Goal: Information Seeking & Learning: Check status

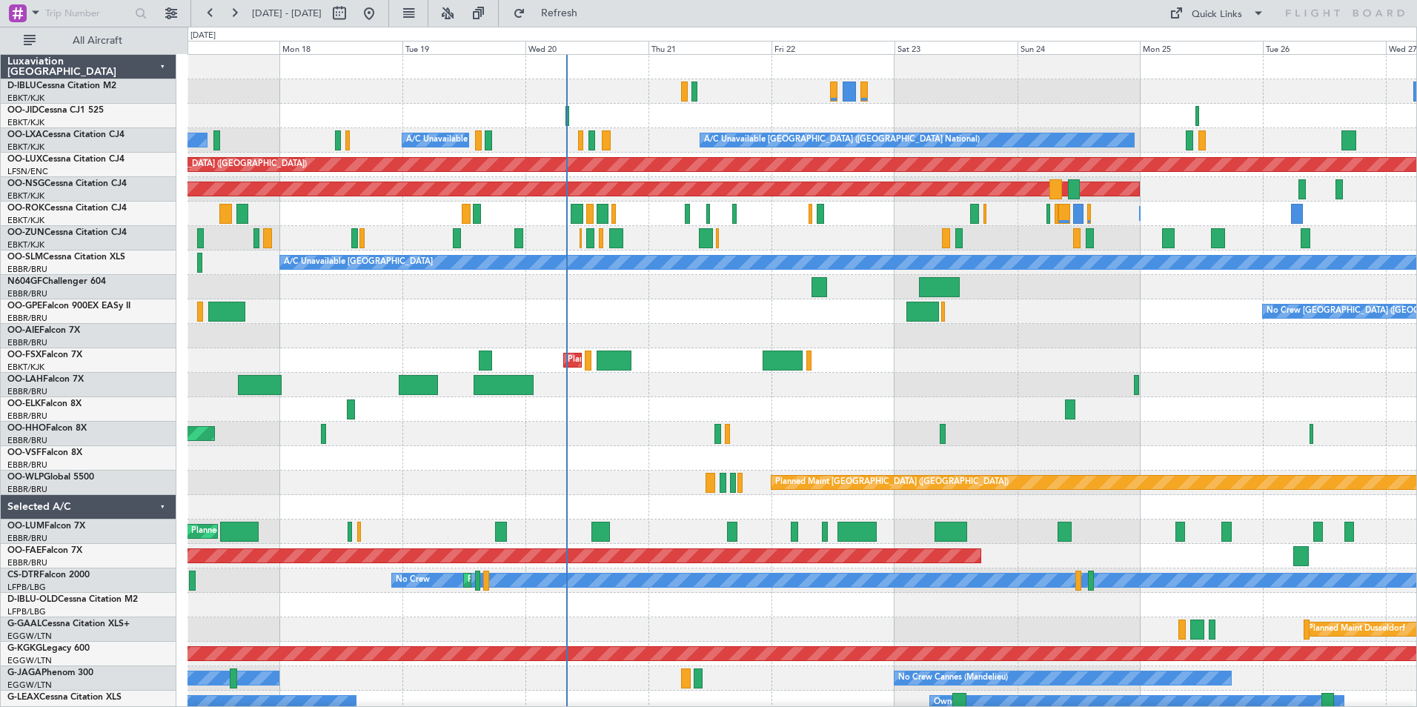
click at [793, 408] on div "A/C Unavailable [GEOGRAPHIC_DATA] ([GEOGRAPHIC_DATA] National) No [GEOGRAPHIC_D…" at bounding box center [802, 519] width 1229 height 929
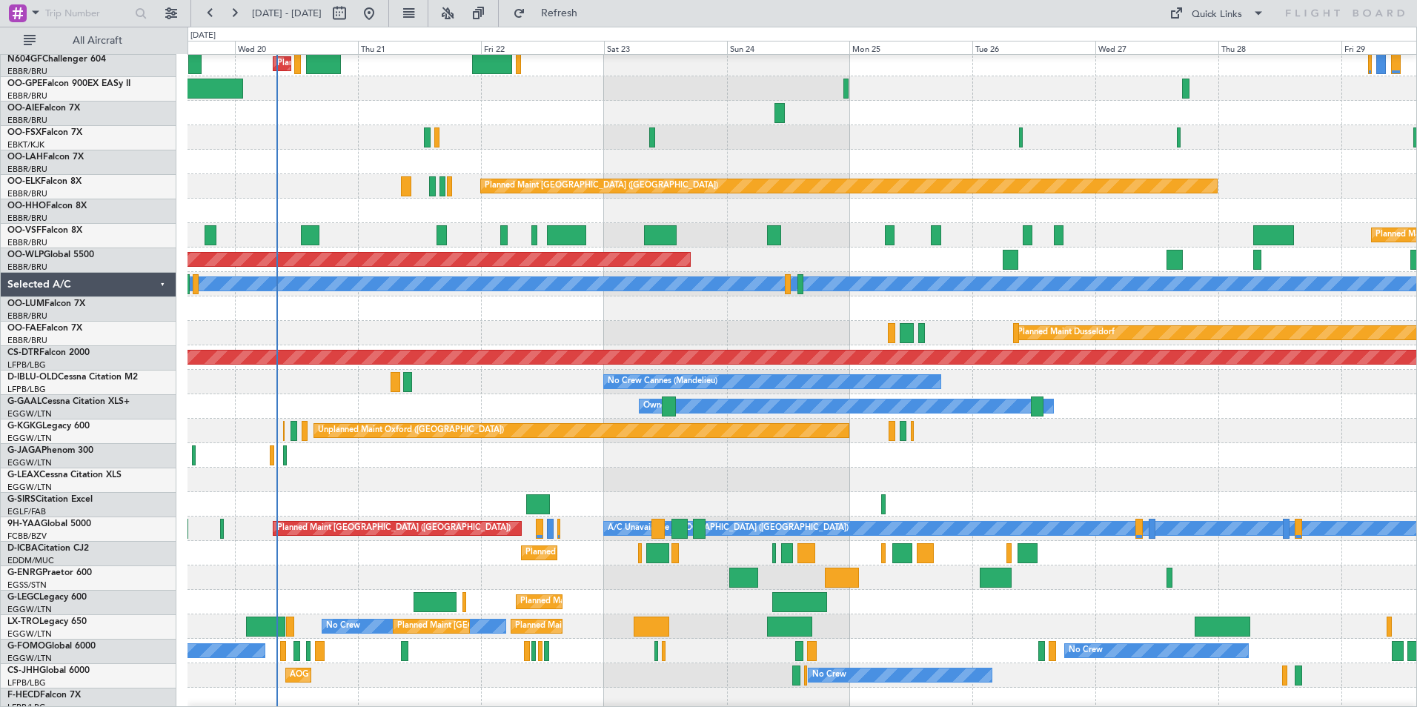
scroll to position [325, 0]
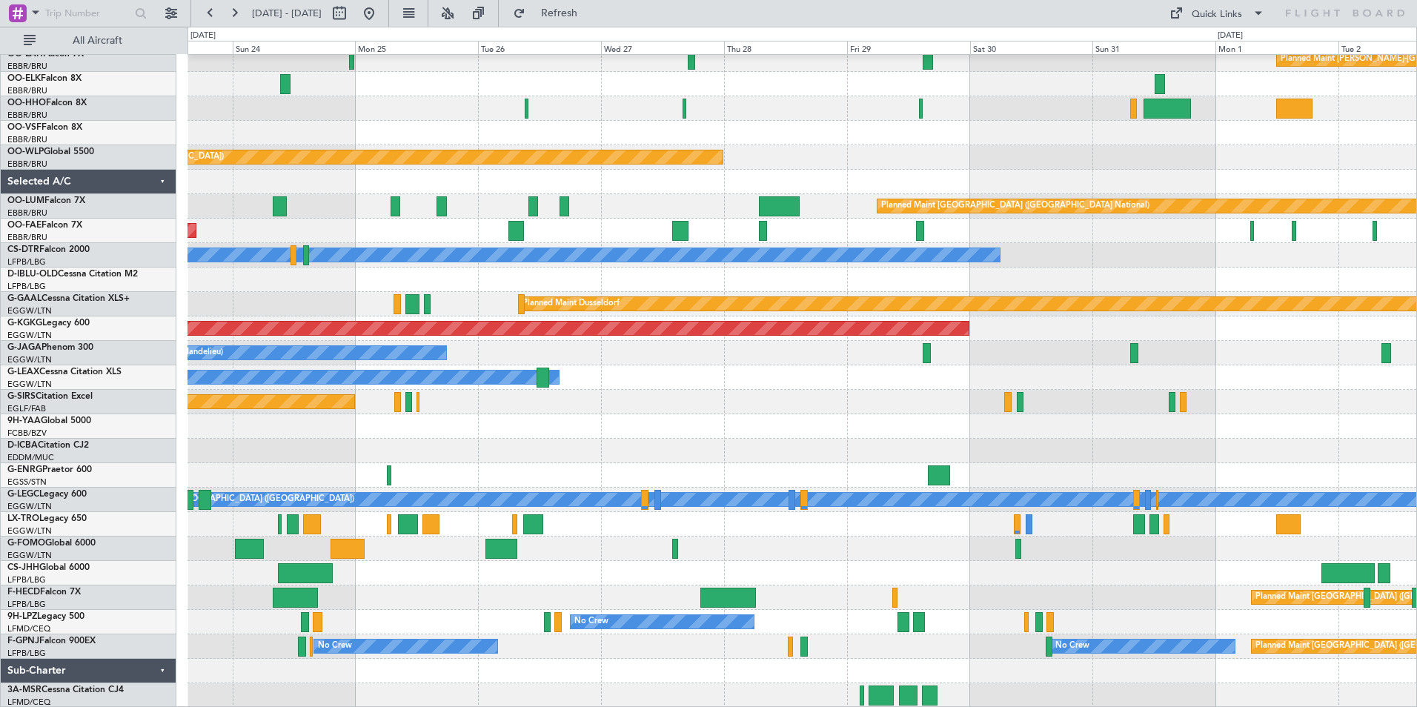
click at [95, 508] on div "Planned Maint [PERSON_NAME]-[GEOGRAPHIC_DATA][PERSON_NAME] ([GEOGRAPHIC_DATA][P…" at bounding box center [708, 367] width 1417 height 680
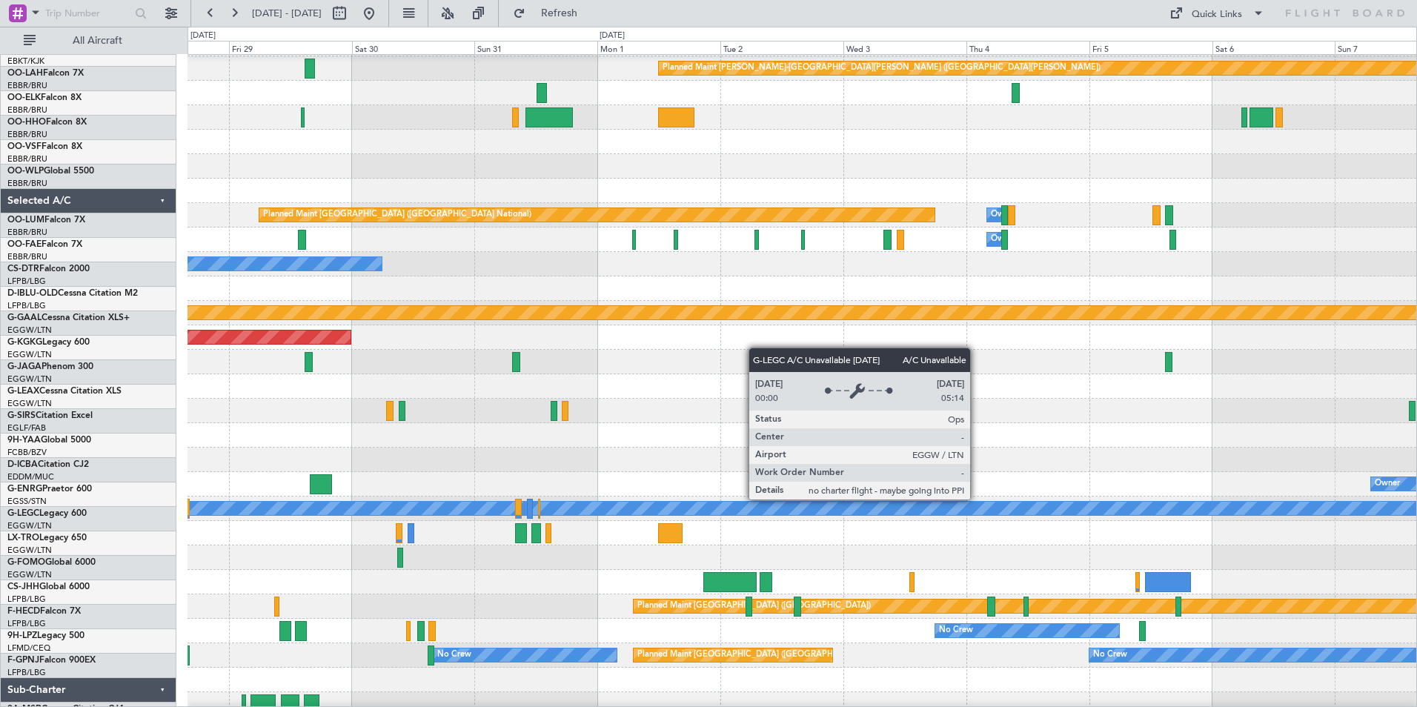
click at [348, 511] on div "A/C Unavailable London (Luton)" at bounding box center [1069, 508] width 3154 height 13
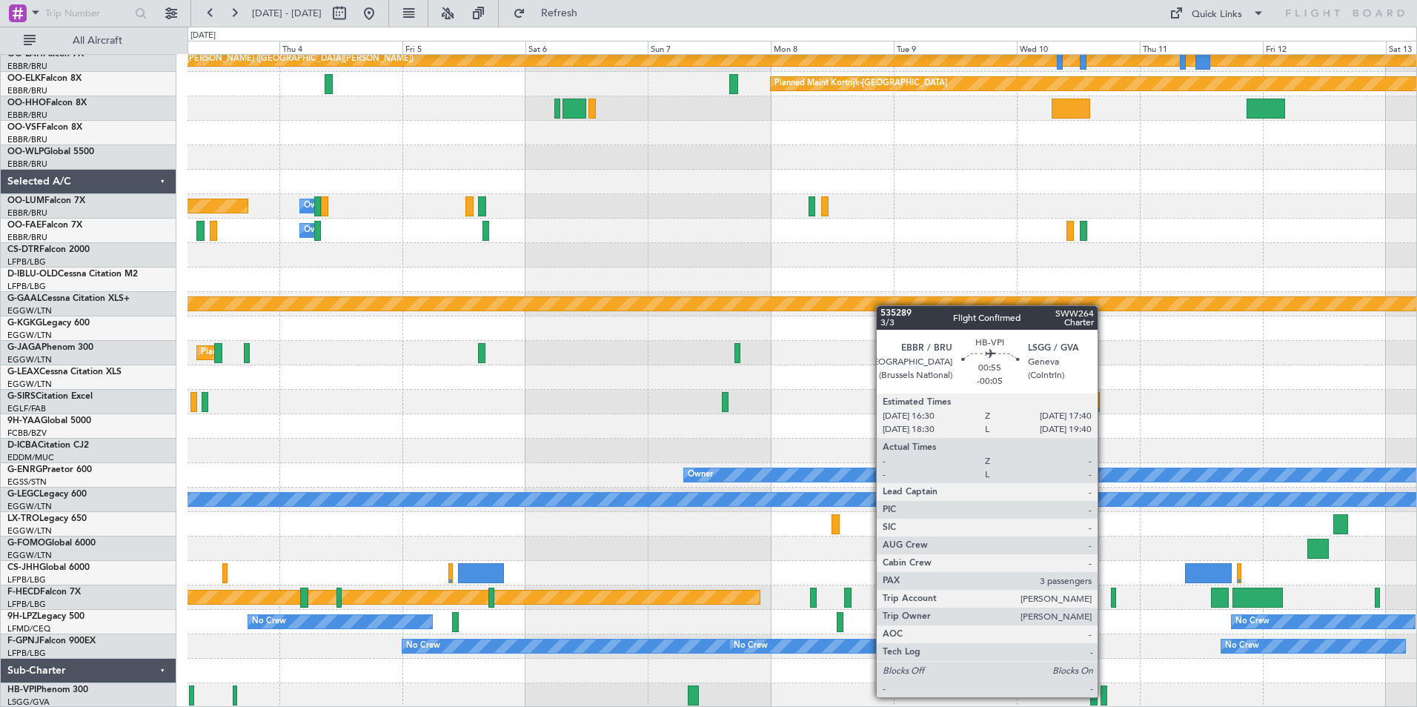
click at [1104, 697] on div at bounding box center [1104, 696] width 7 height 20
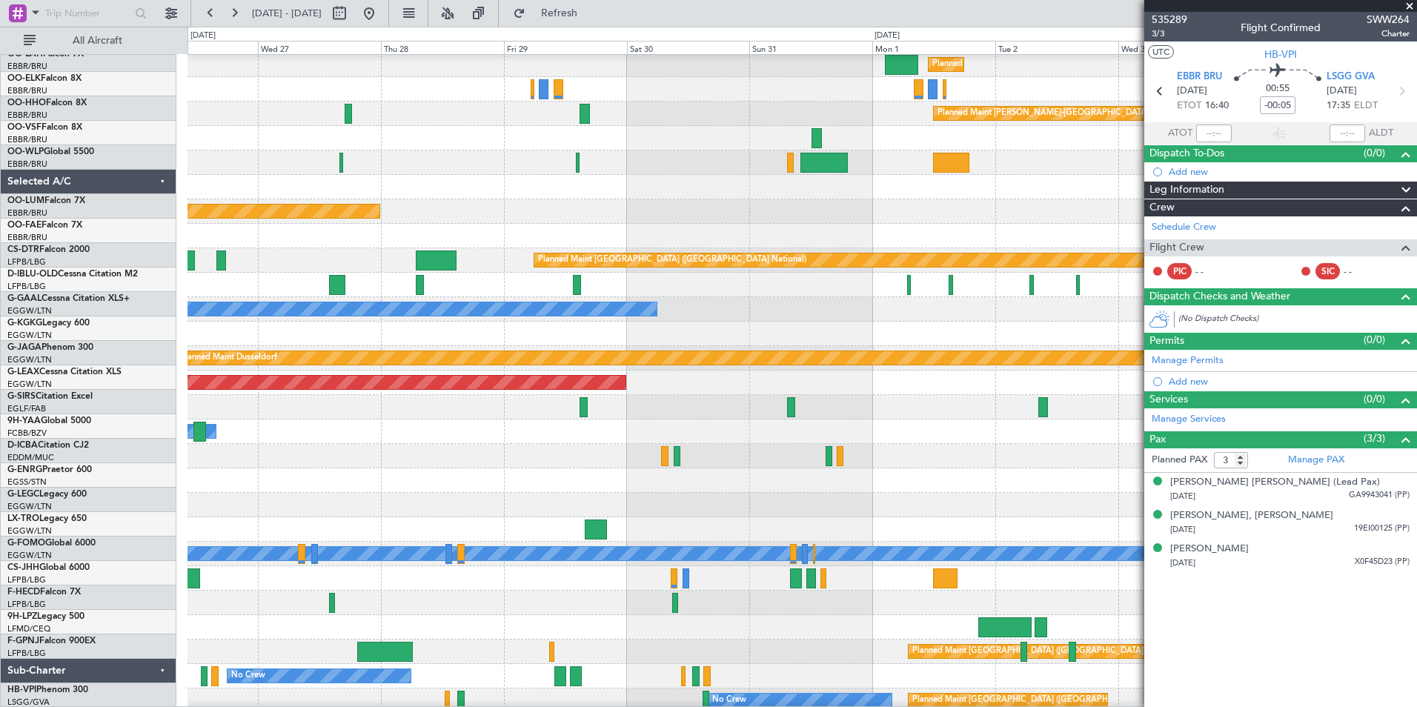
click at [1372, 393] on fb-app "03 Sep 2025 - 13 Sep 2025 Refresh Quick Links All Aircraft No Crew Brussels (Br…" at bounding box center [708, 359] width 1417 height 696
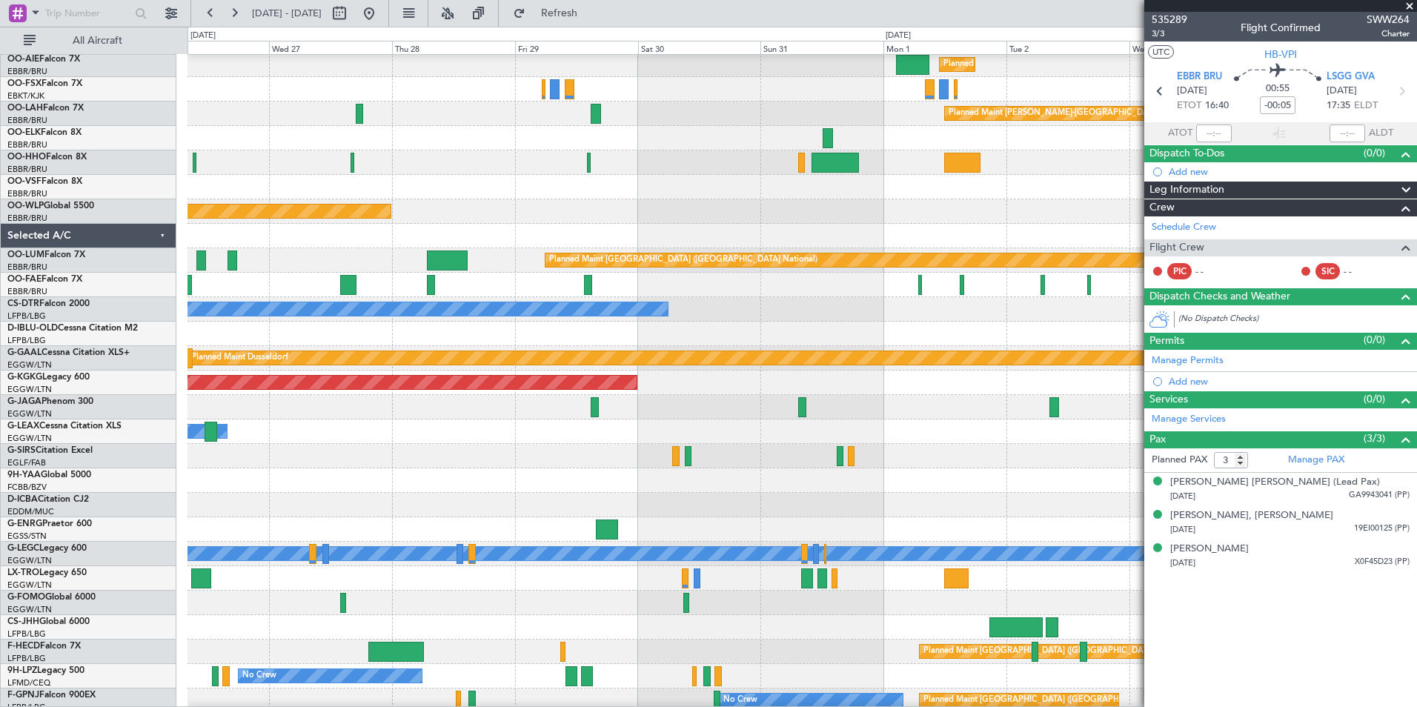
click at [1416, 408] on html "03 Sep 2025 - 13 Sep 2025 Refresh Quick Links All Aircraft No Crew Brussels (Br…" at bounding box center [708, 353] width 1417 height 707
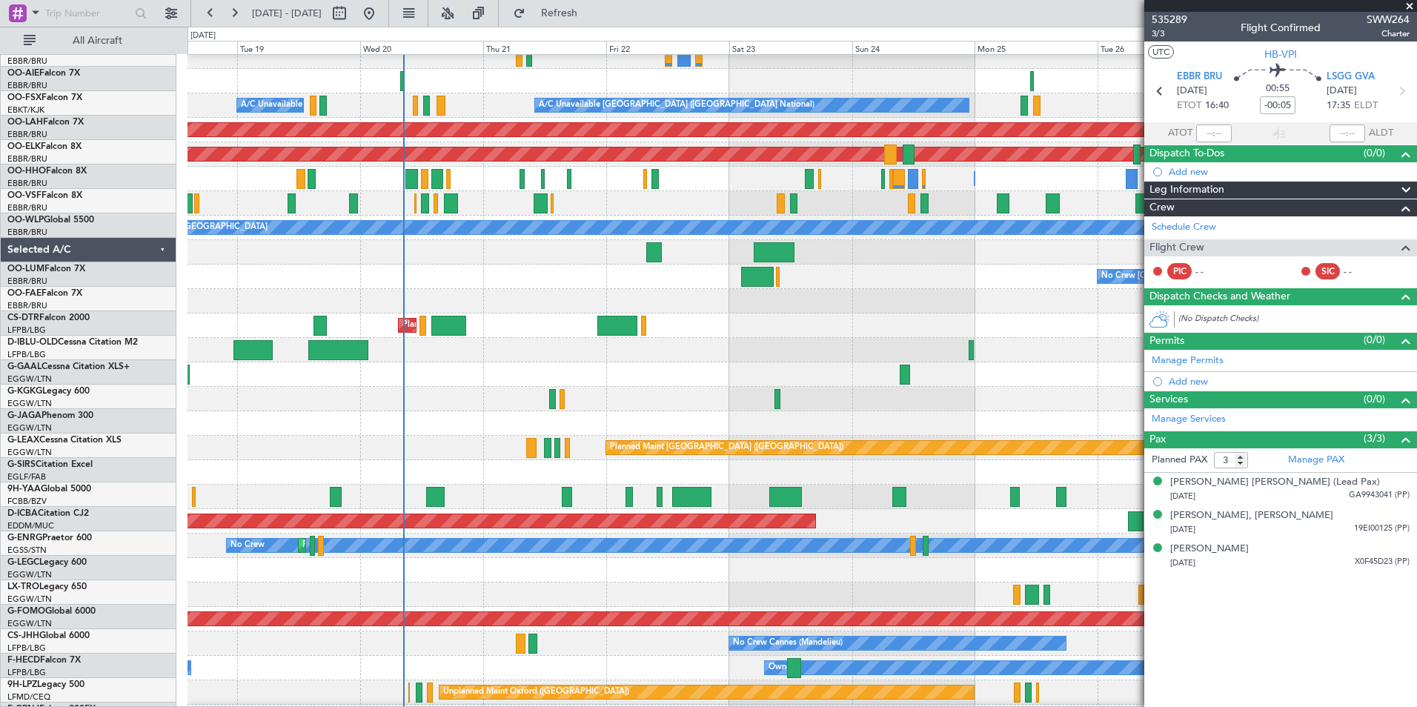
scroll to position [0, 0]
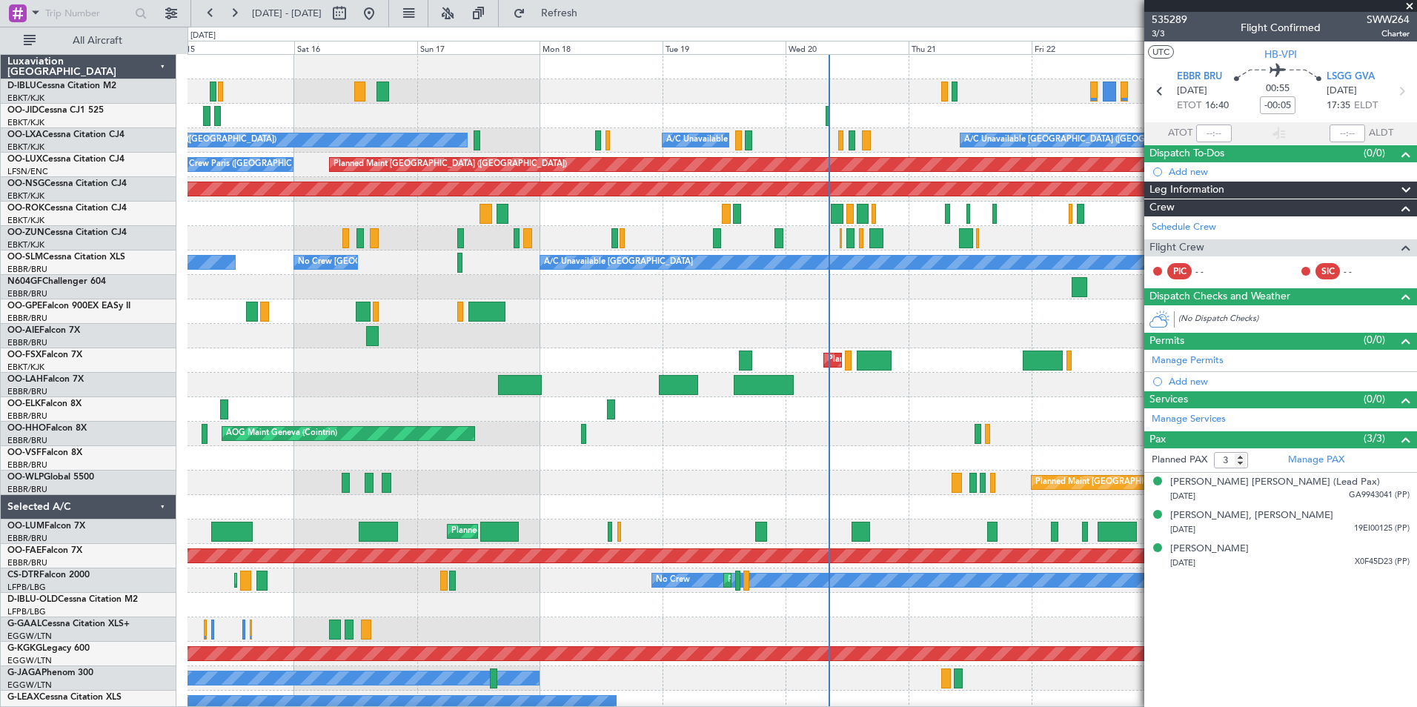
click at [880, 414] on div at bounding box center [802, 409] width 1229 height 24
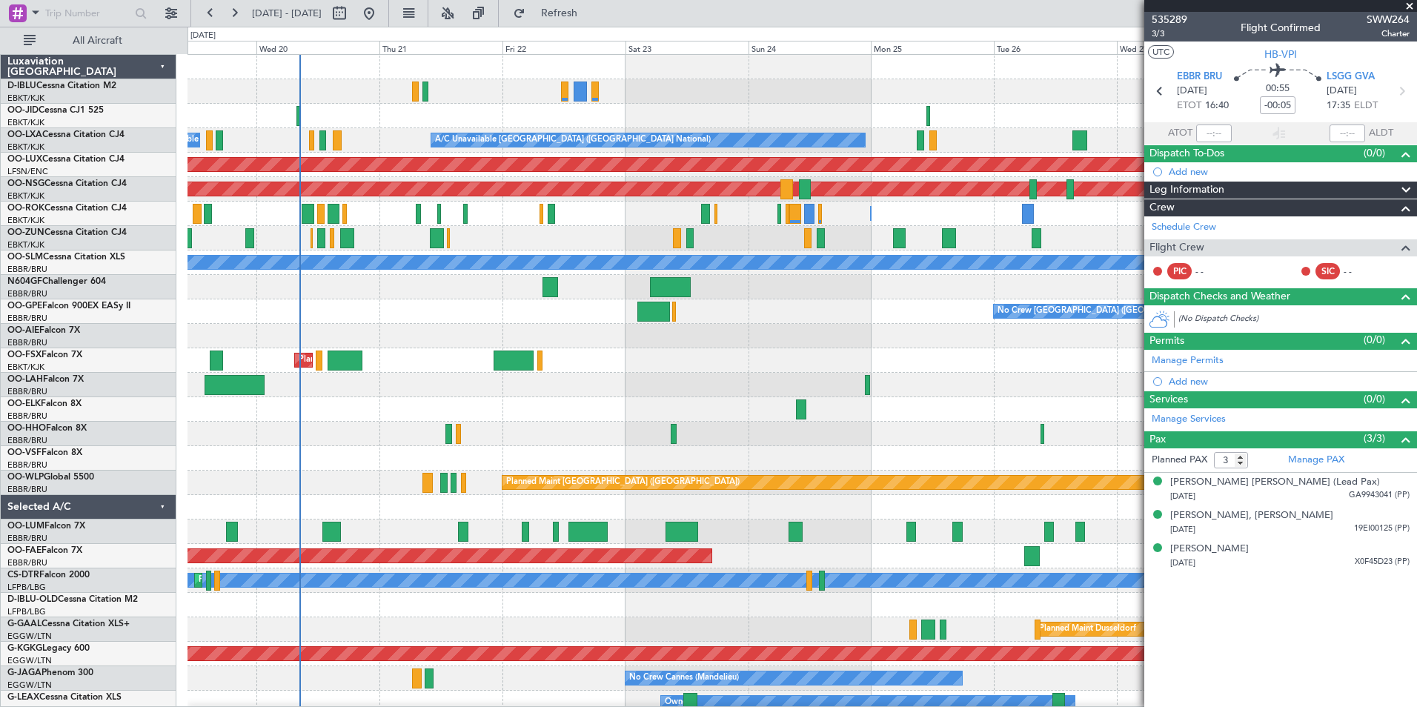
click at [323, 477] on div "A/C Unavailable Brussels (Brussels National) A/C Unavailable Brussels (Brussels…" at bounding box center [802, 544] width 1229 height 978
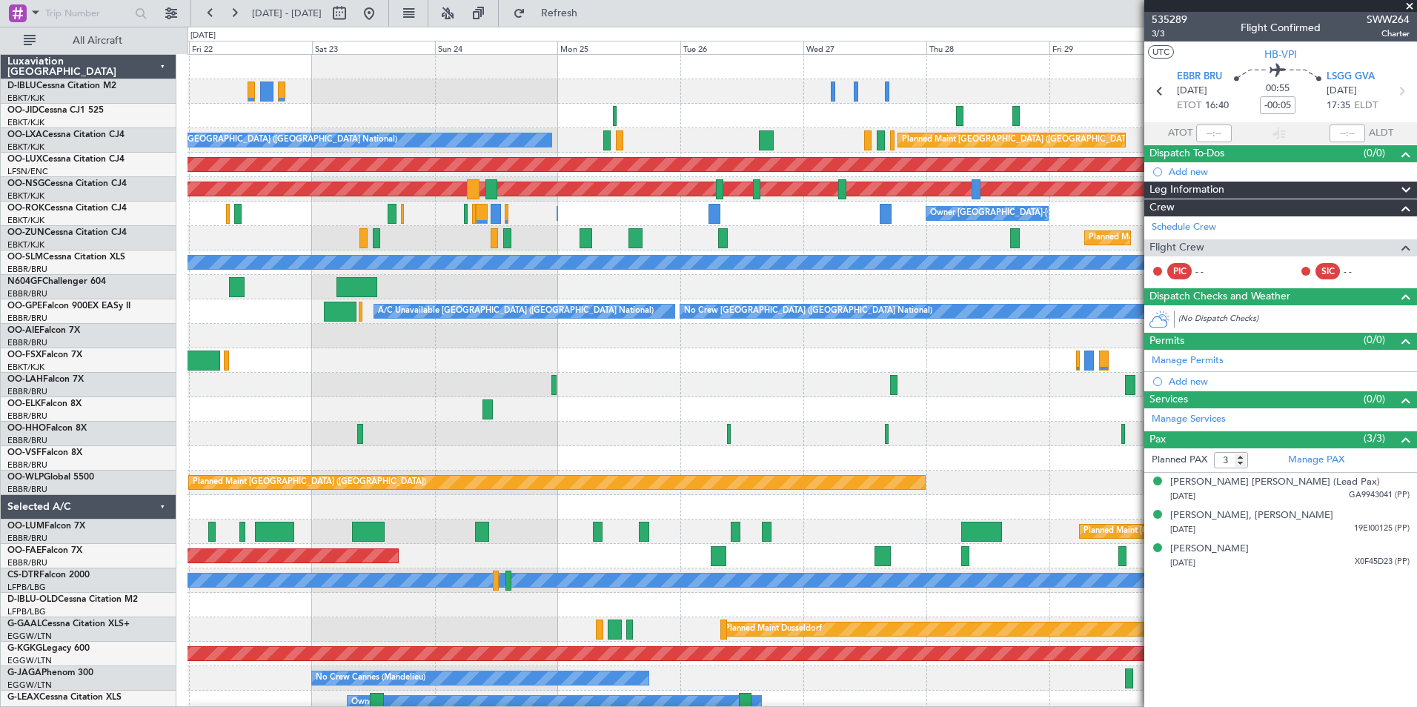
click at [646, 399] on div "No Crew Brussels (Brussels National) Planned Maint Kortrijk-Wevelgem Planned Ma…" at bounding box center [802, 544] width 1229 height 978
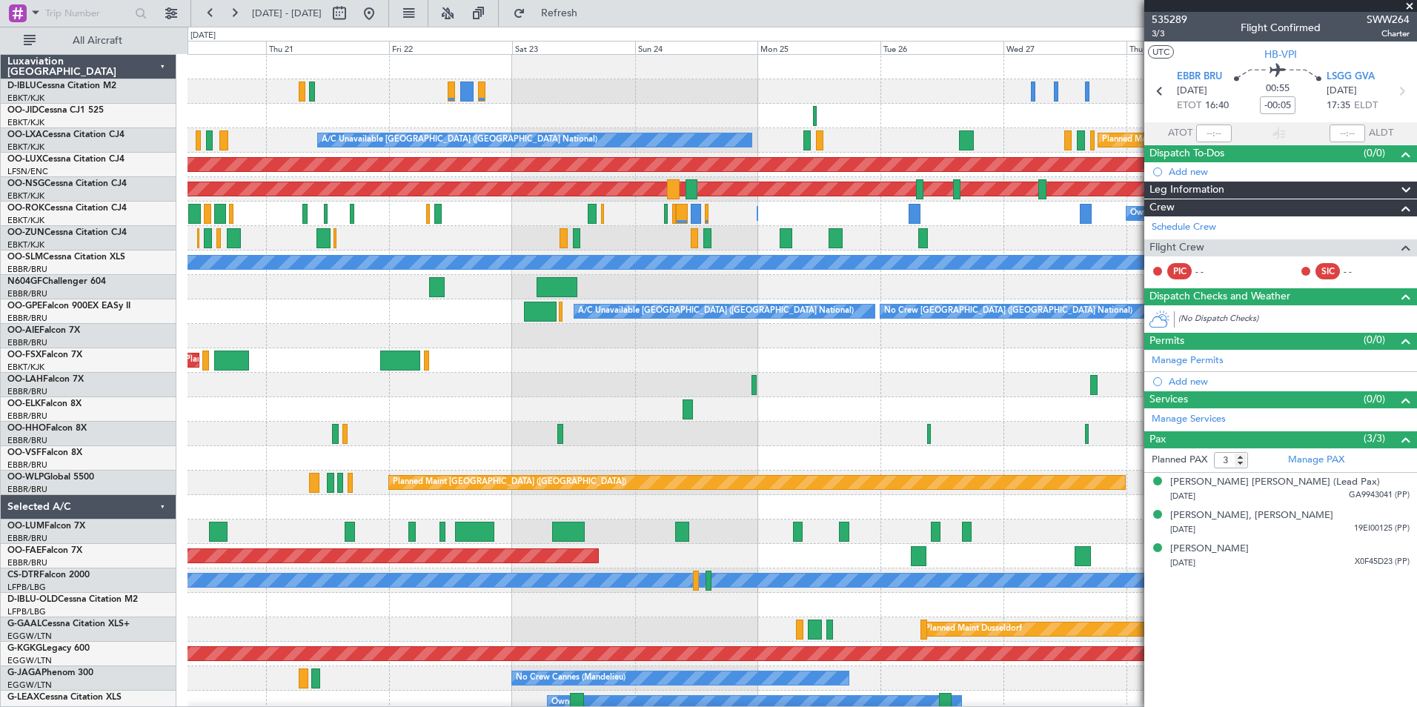
click at [875, 370] on div "Planned Maint Kortrijk-Wevelgem Planned Maint Brussels (Brussels National) A/C …" at bounding box center [802, 556] width 1229 height 1003
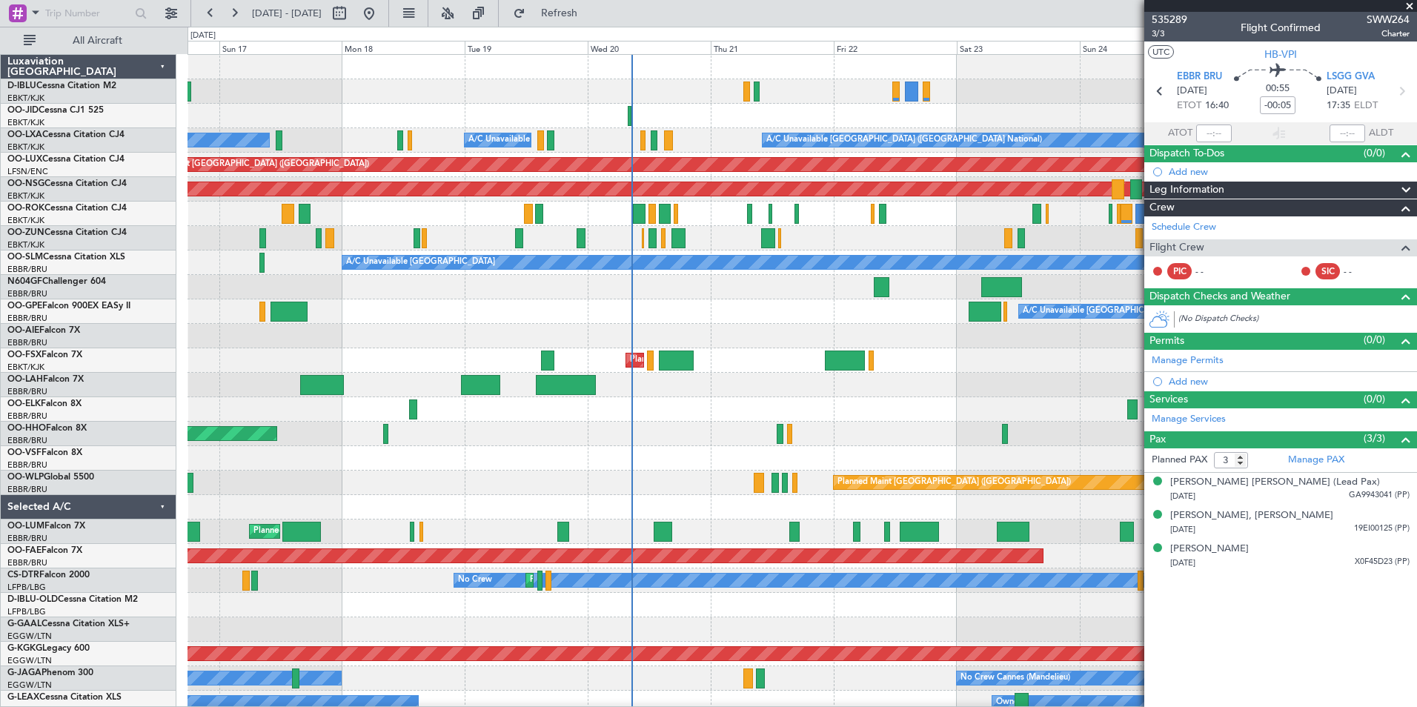
click at [910, 436] on div "A/C Unavailable Brussels (Brussels National) A/C Unavailable Brussels (Brussels…" at bounding box center [802, 544] width 1229 height 978
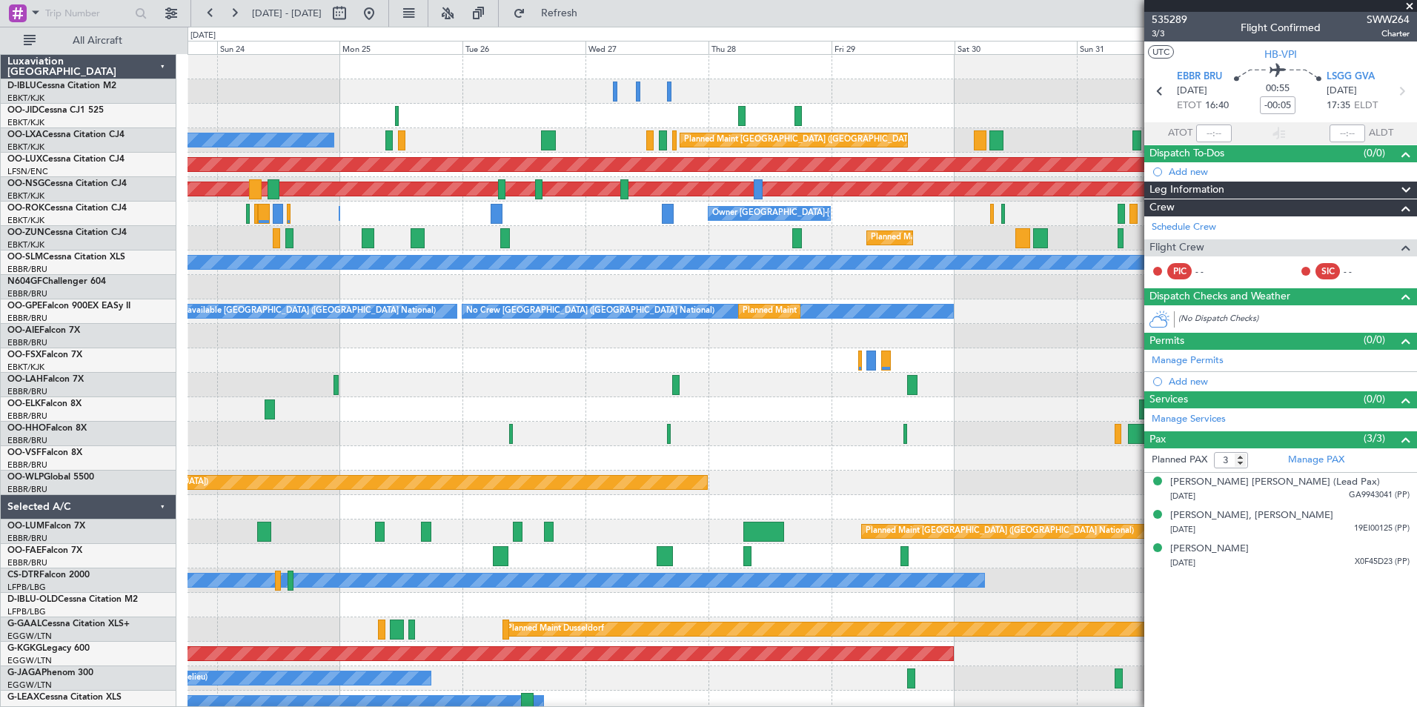
click at [106, 374] on div "No Crew Brussels (Brussels National) Planned Maint Kortrijk-Wevelgem A/C Unavai…" at bounding box center [708, 367] width 1417 height 680
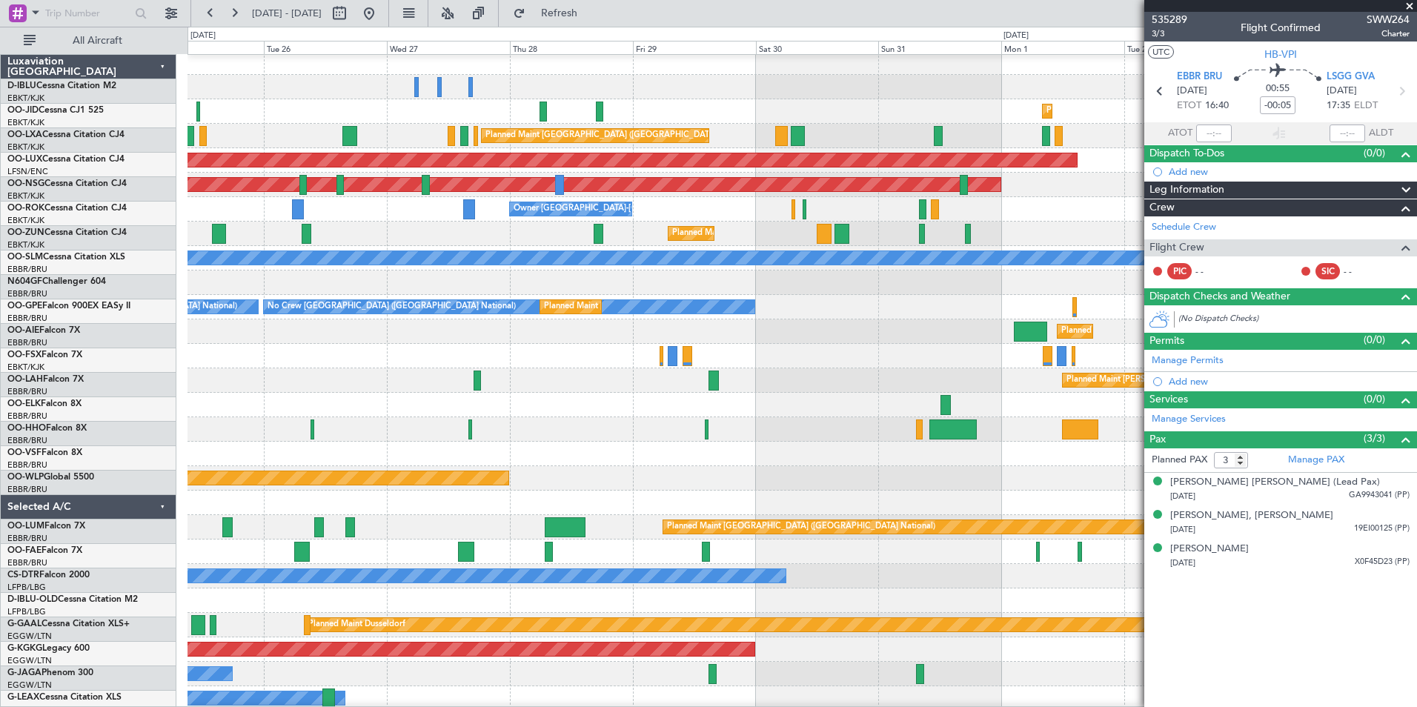
scroll to position [6, 0]
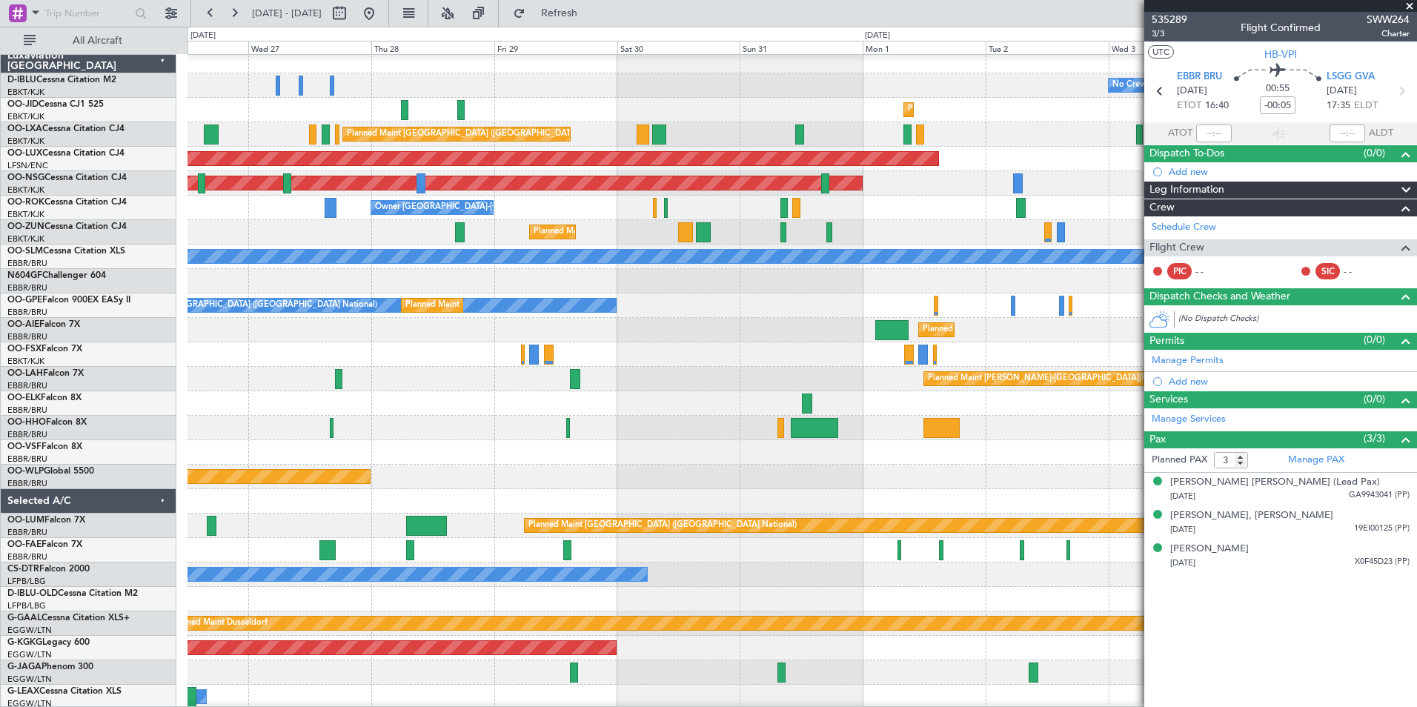
click at [643, 386] on div "Planned Maint Alton-st Louis (St Louis Regl)" at bounding box center [802, 379] width 1229 height 24
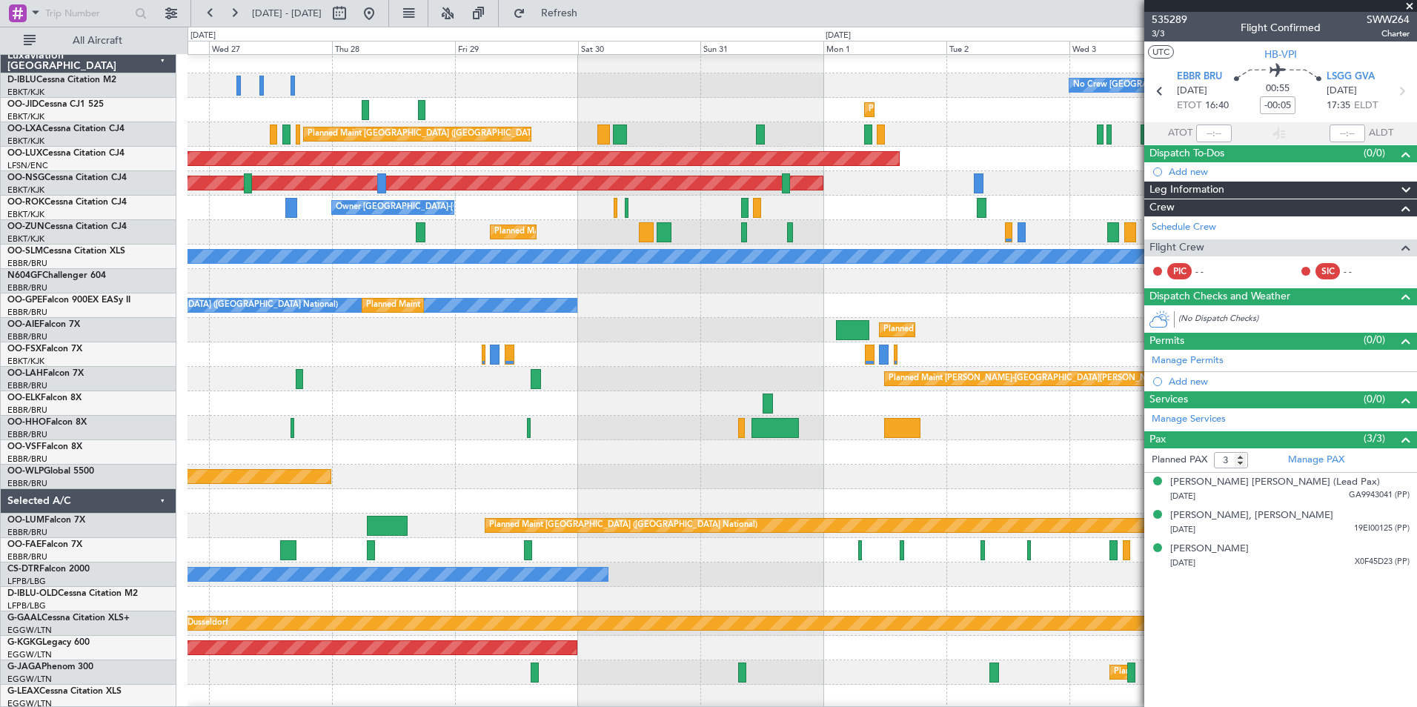
click at [310, 433] on div at bounding box center [802, 428] width 1229 height 24
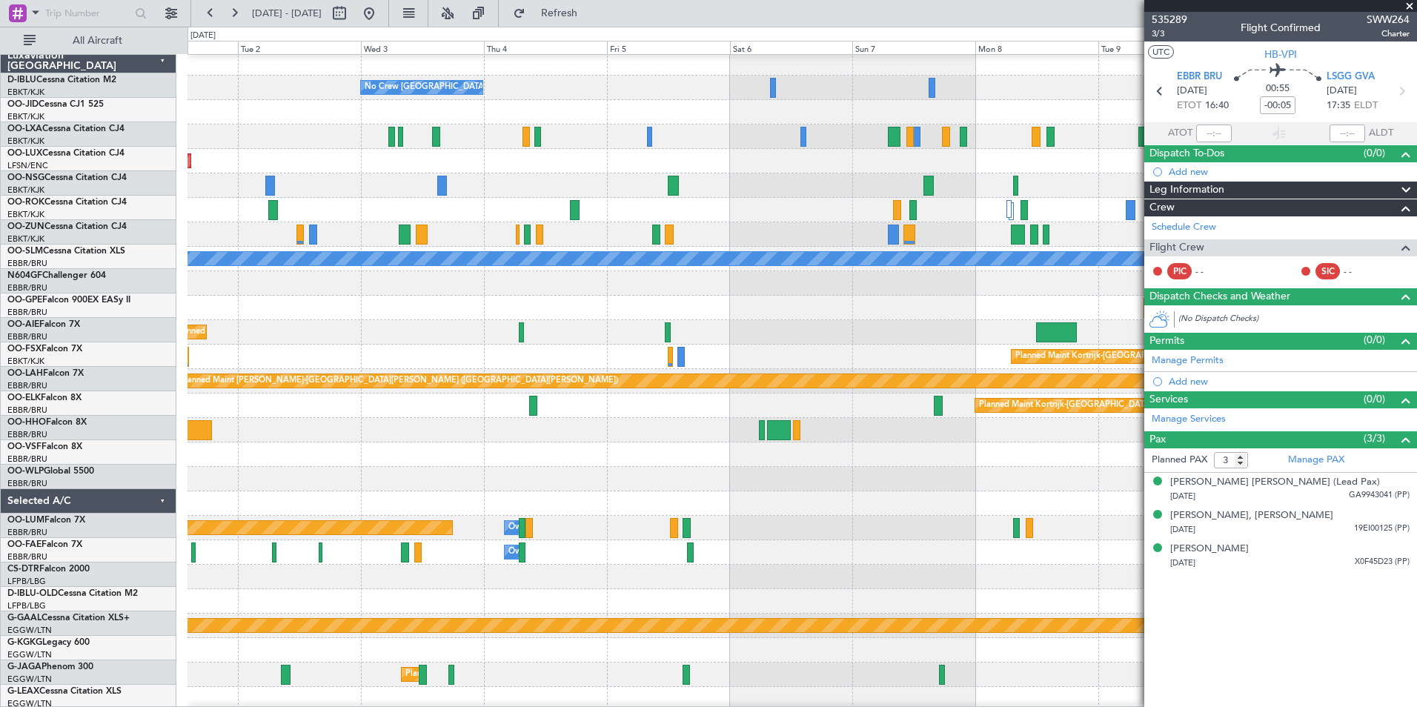
scroll to position [4, 0]
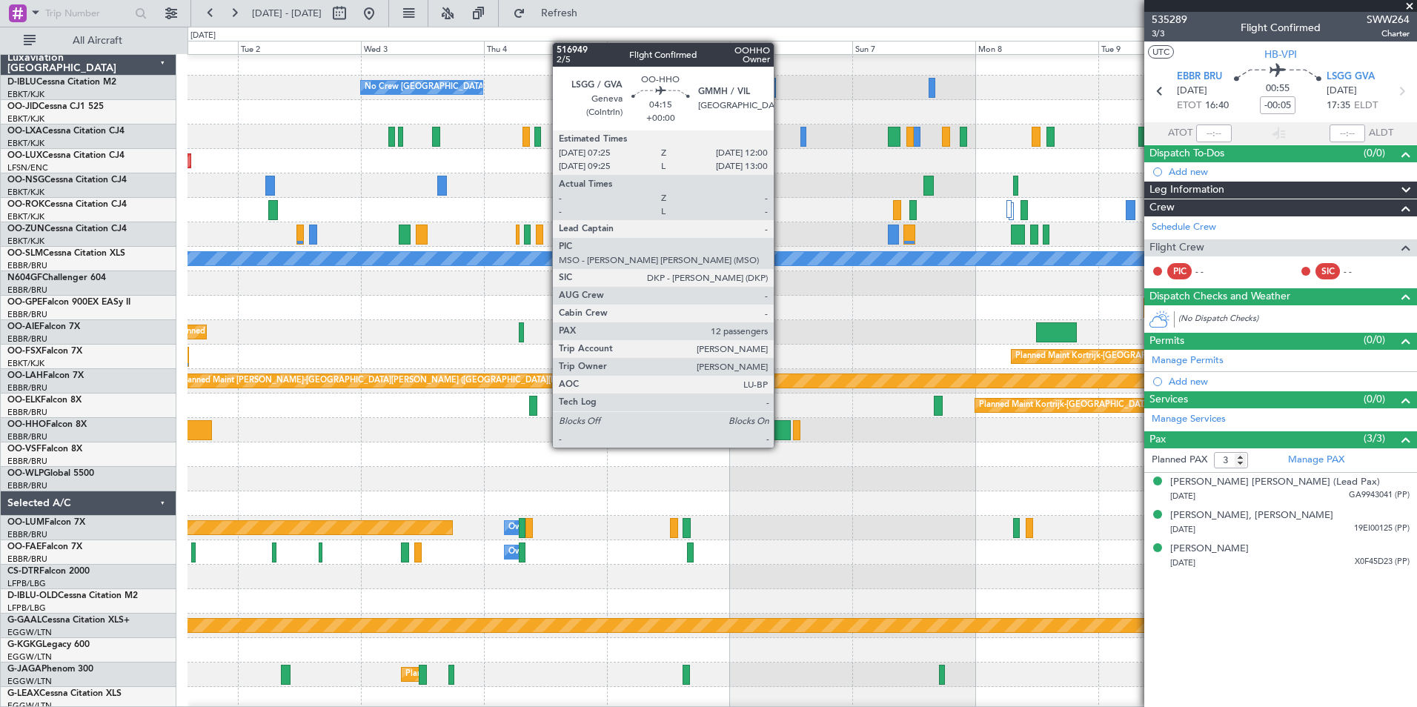
click at [179, 433] on div "No Crew Brussels (Brussels National) Planned Maint Kortrijk-Wevelgem Planned Ma…" at bounding box center [708, 367] width 1417 height 680
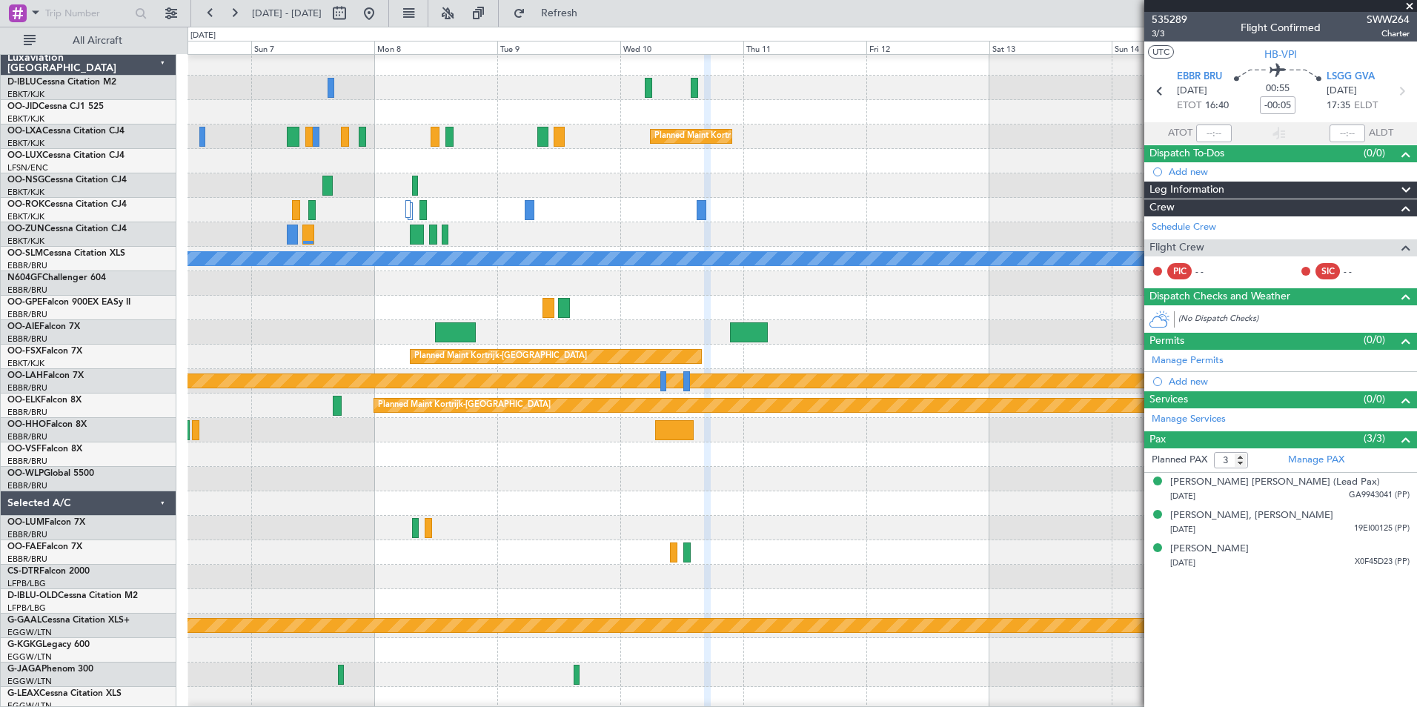
click at [482, 415] on div "Planned Maint Kortrijk-[GEOGRAPHIC_DATA]" at bounding box center [802, 406] width 1229 height 24
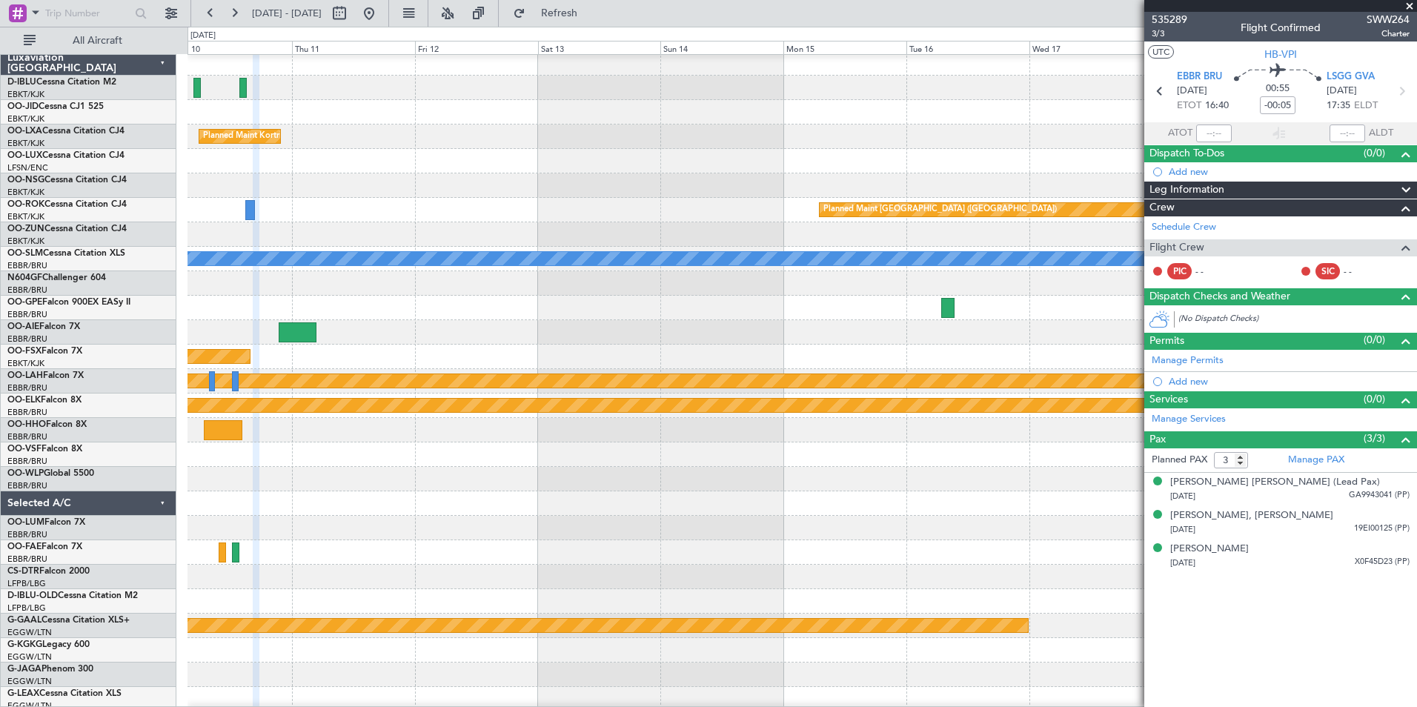
click at [93, 468] on div "Planned Maint Kortrijk-Wevelgem Planned Maint Paris (Le Bourget) A/C Unavailabl…" at bounding box center [708, 367] width 1417 height 680
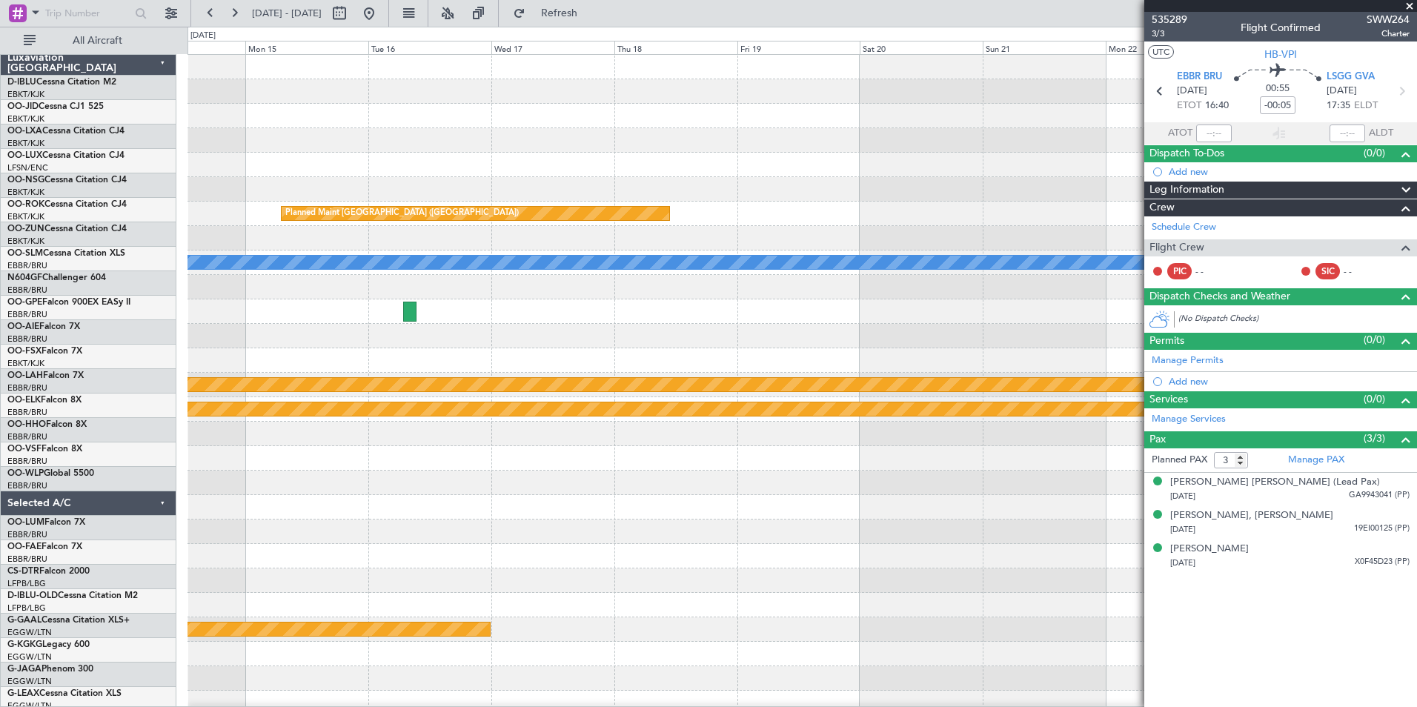
scroll to position [0, 0]
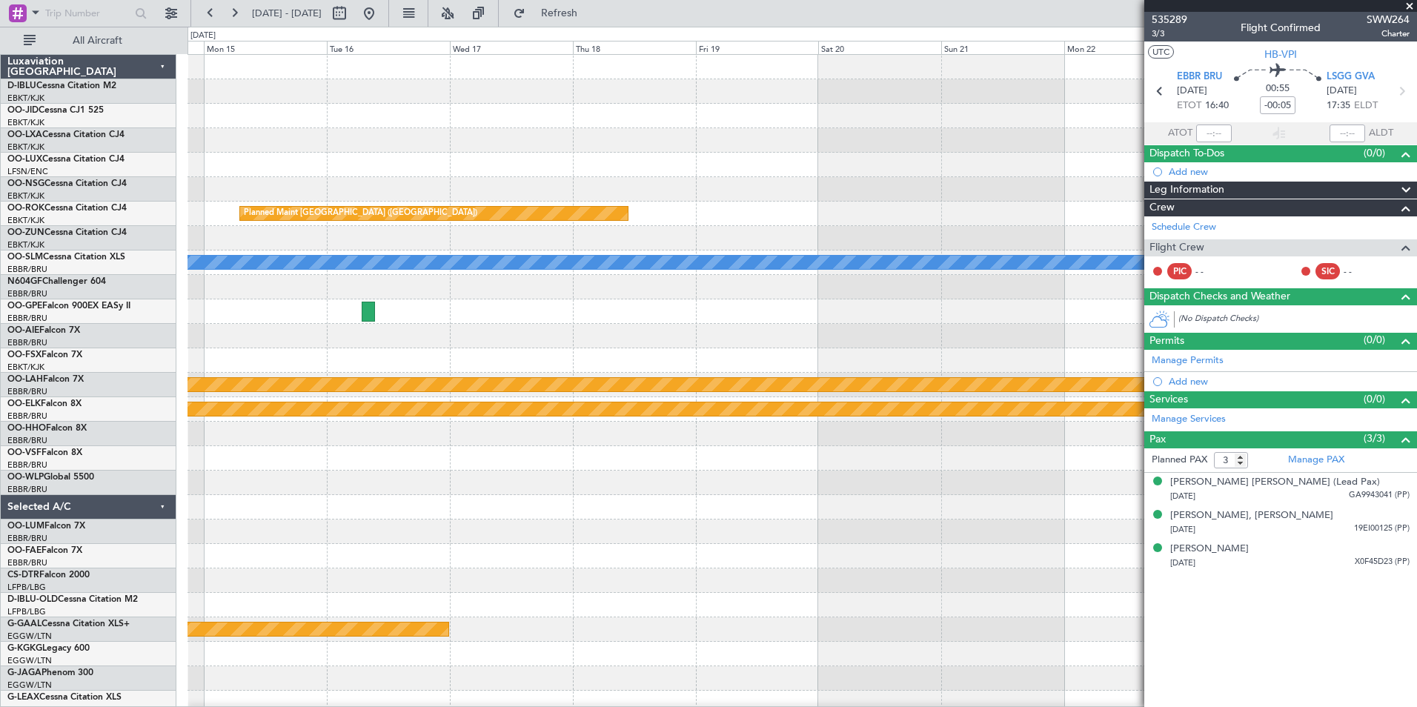
click at [388, 419] on div "Planned Maint Kortrijk-[GEOGRAPHIC_DATA]" at bounding box center [802, 409] width 1229 height 24
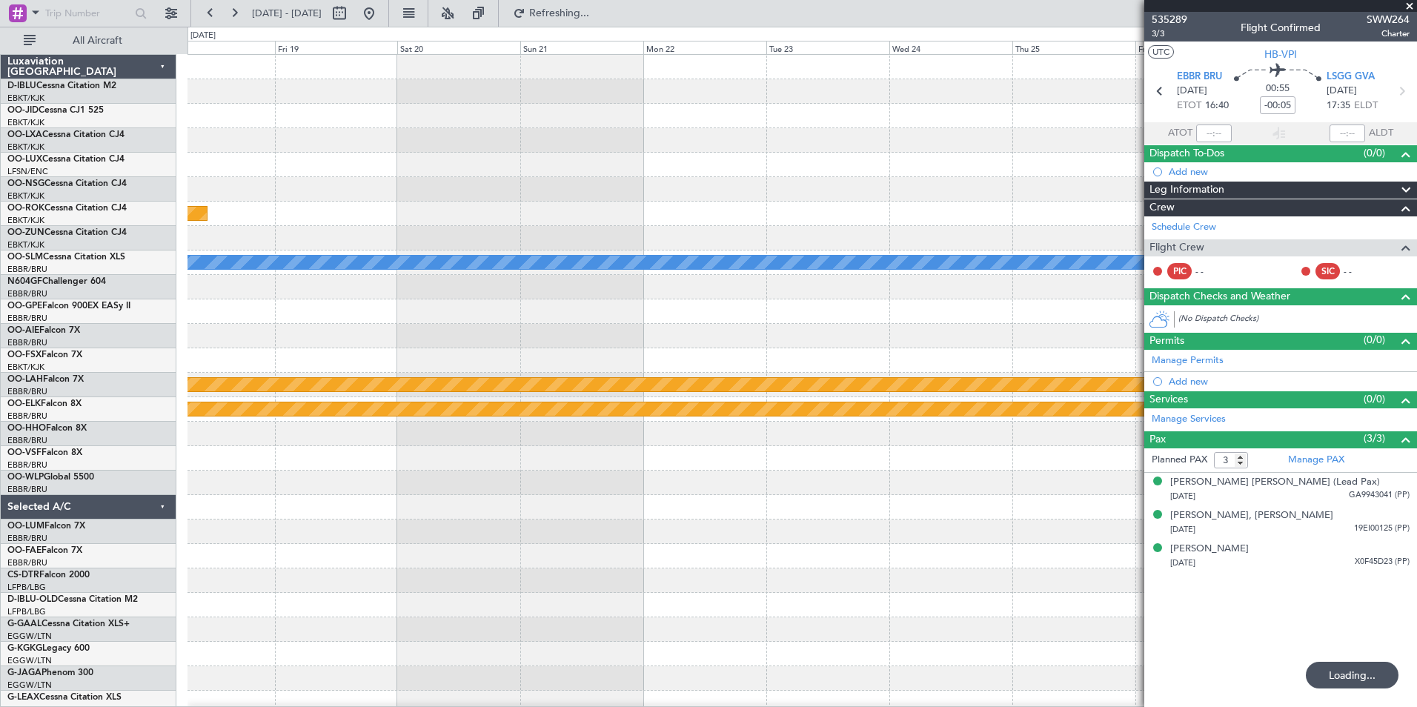
scroll to position [12, 0]
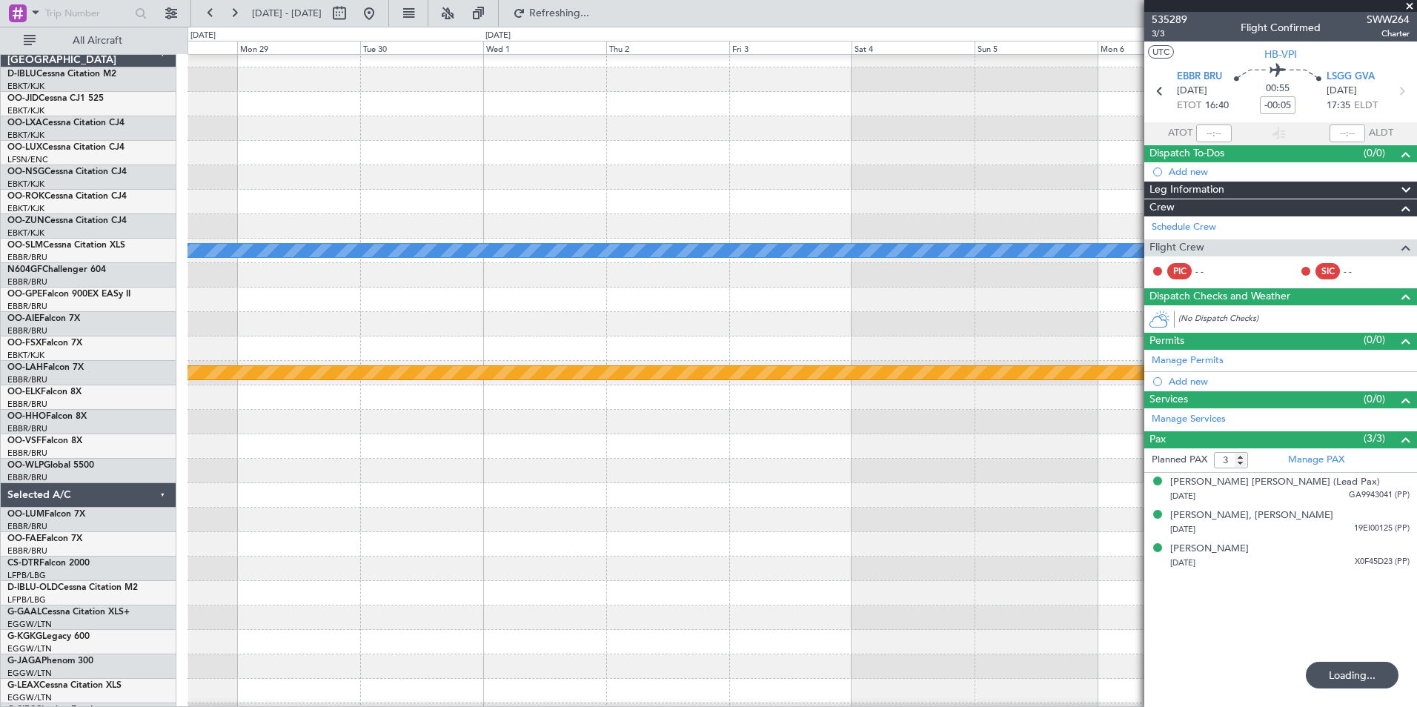
click at [15, 463] on div "A/C Unavailable Monchengladbach Planned Maint Alton-st Louis (St Louis Regl) Pl…" at bounding box center [708, 367] width 1417 height 680
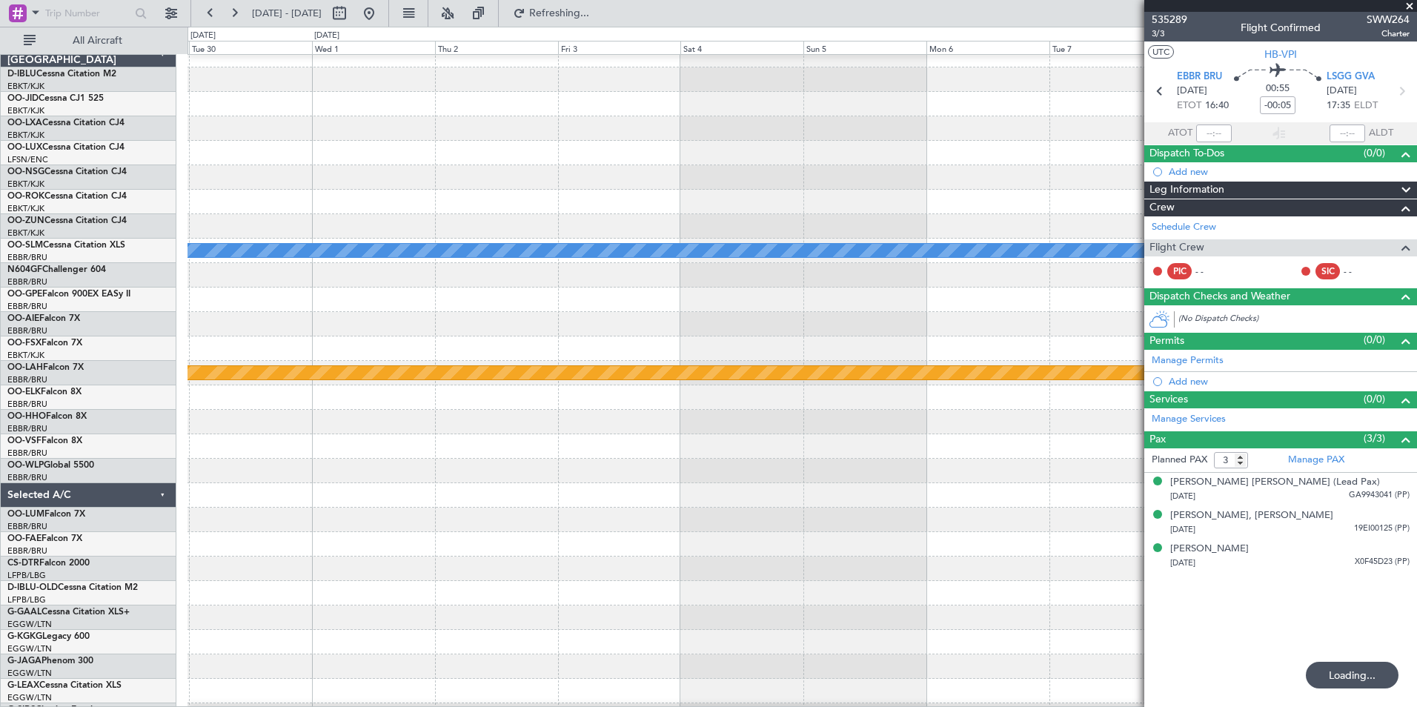
click at [105, 474] on div "A/C Unavailable Monchengladbach Planned Maint Alton-st Louis (St Louis Regl) Lu…" at bounding box center [708, 367] width 1417 height 680
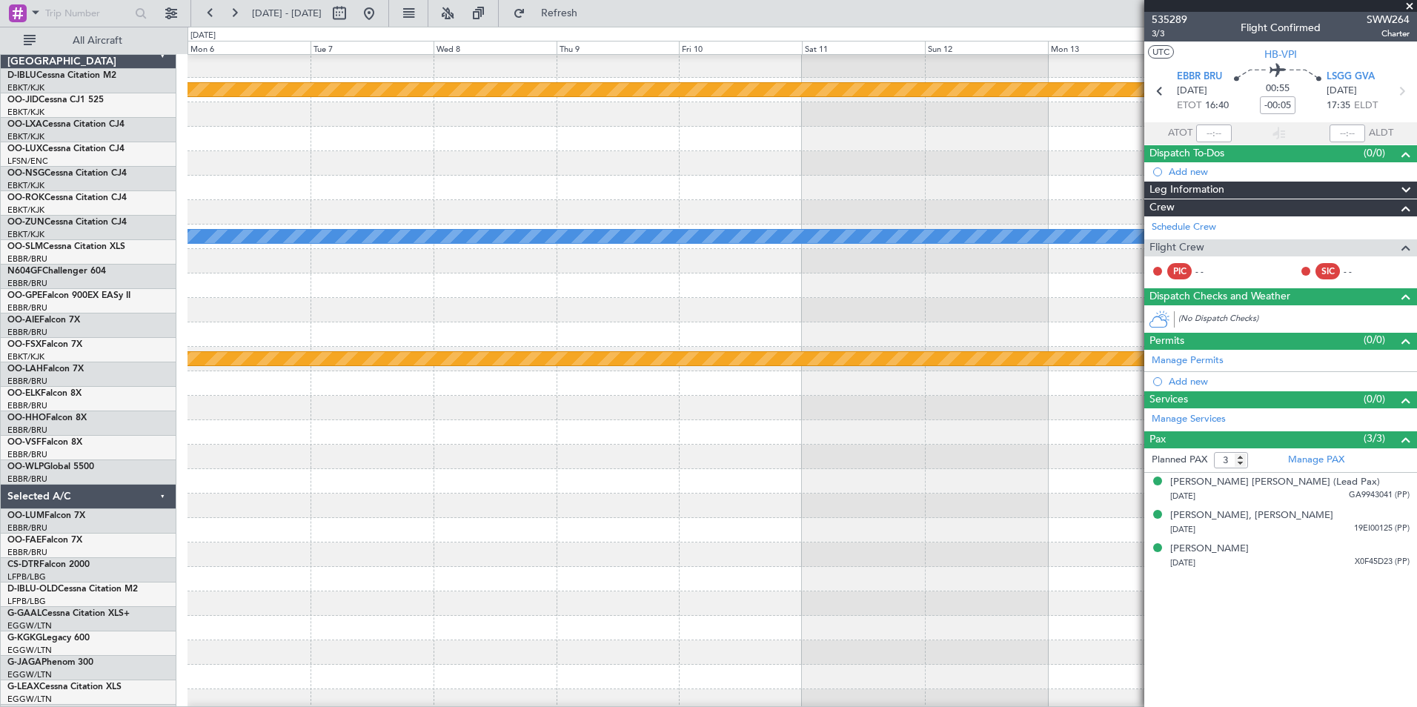
scroll to position [26, 0]
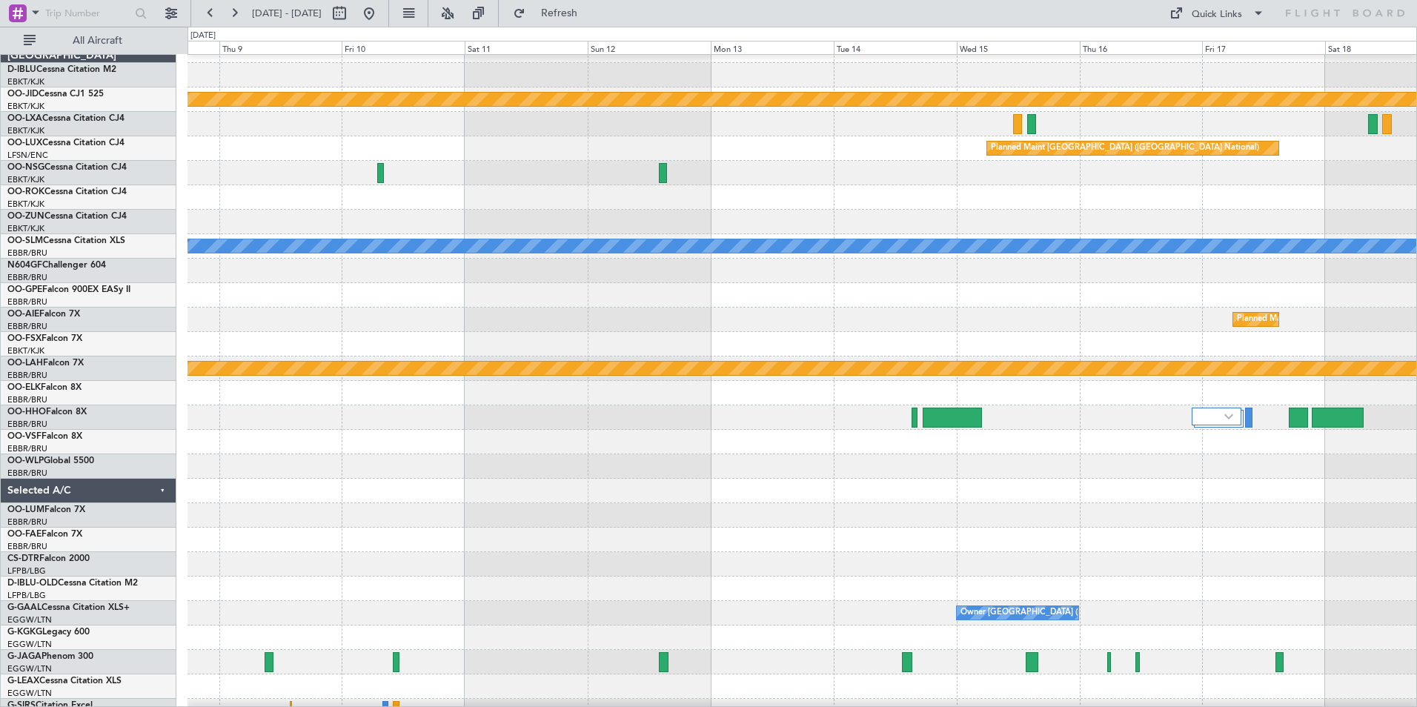
click at [807, 442] on div at bounding box center [802, 442] width 1229 height 24
